Goal: Navigation & Orientation: Find specific page/section

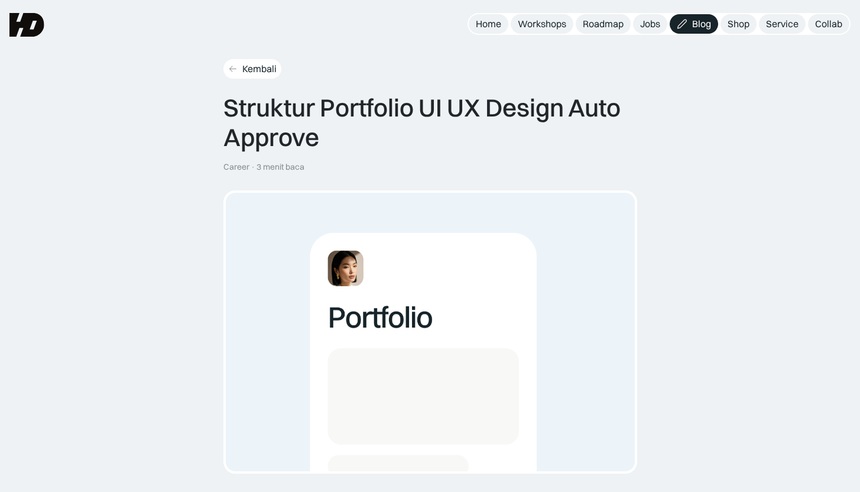
click at [248, 65] on div "Kembali" at bounding box center [259, 69] width 34 height 12
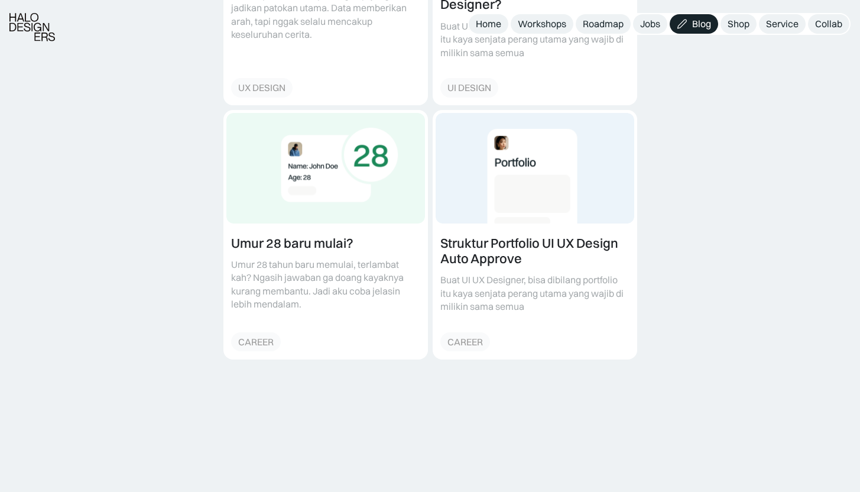
scroll to position [701, 0]
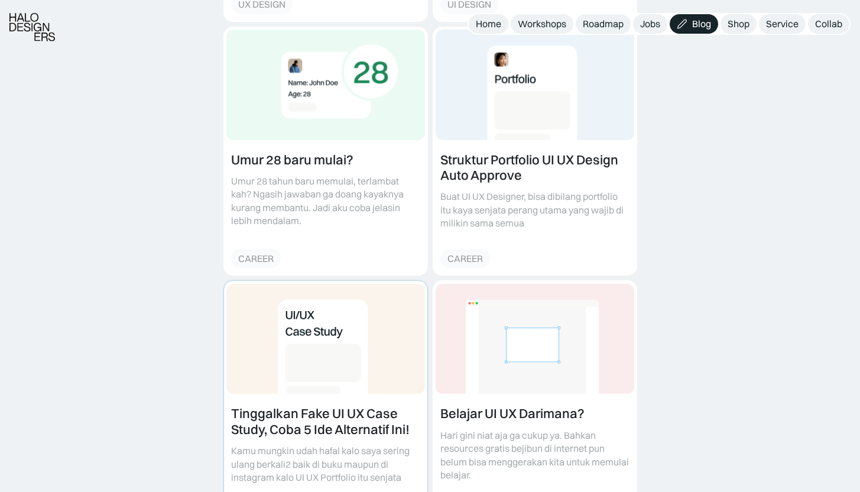
click at [343, 406] on link at bounding box center [325, 405] width 203 height 248
click at [598, 26] on div "Roadmap" at bounding box center [603, 24] width 41 height 12
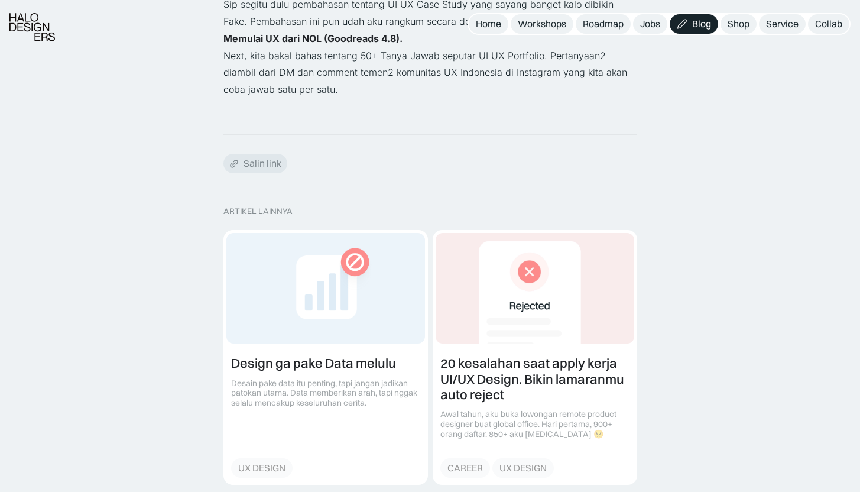
scroll to position [3188, 0]
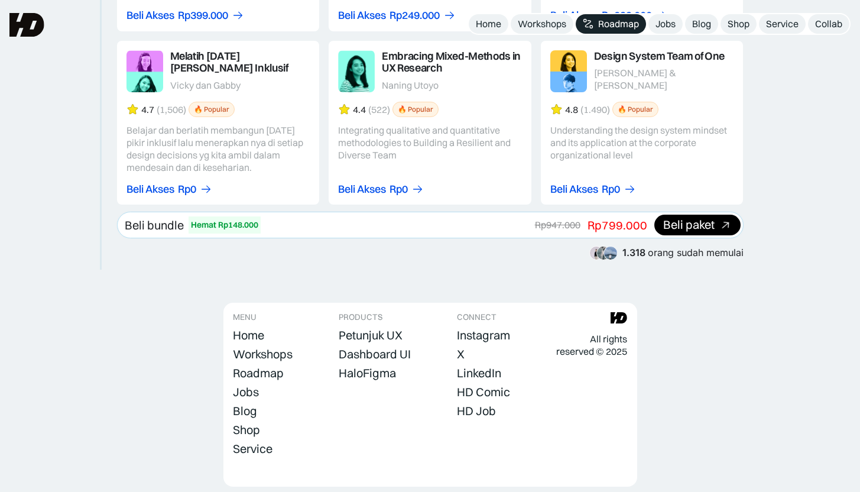
scroll to position [2186, 0]
